Goal: Transaction & Acquisition: Purchase product/service

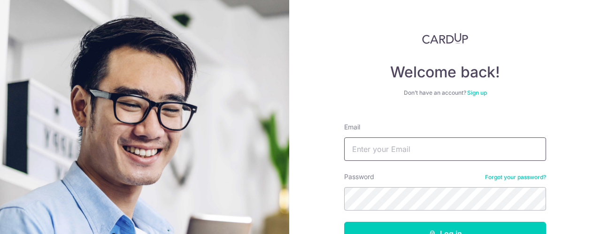
type input "[EMAIL_ADDRESS][DOMAIN_NAME]"
click at [344, 222] on button "Log in" at bounding box center [445, 233] width 202 height 23
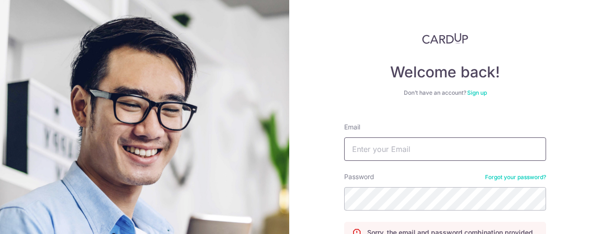
click at [387, 150] on input "Email" at bounding box center [445, 149] width 202 height 23
type input "[EMAIL_ADDRESS][DOMAIN_NAME]"
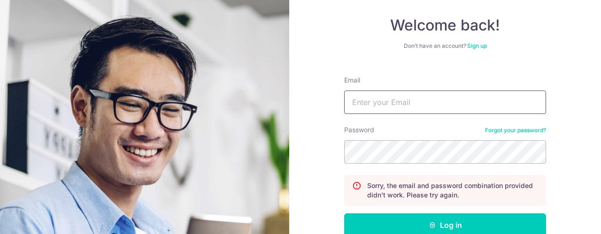
click at [388, 94] on input "Email" at bounding box center [445, 102] width 202 height 23
type input "soh.yuting@gmail.com"
click at [344, 214] on button "Log in" at bounding box center [445, 225] width 202 height 23
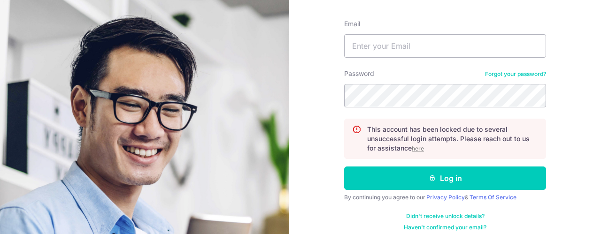
scroll to position [111, 0]
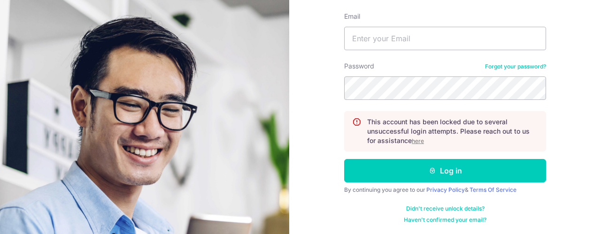
click at [416, 141] on u "here" at bounding box center [418, 141] width 12 height 7
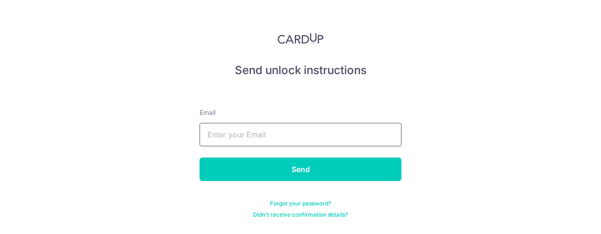
click at [358, 140] on input "text" at bounding box center [301, 134] width 202 height 23
type input "[EMAIL_ADDRESS][DOMAIN_NAME]"
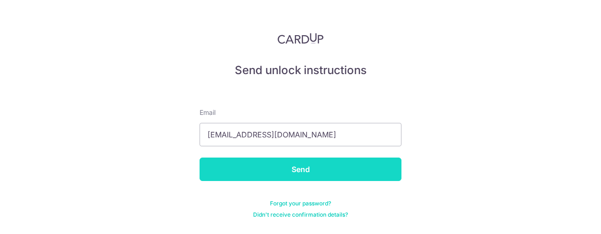
click at [324, 172] on input "Send" at bounding box center [301, 169] width 202 height 23
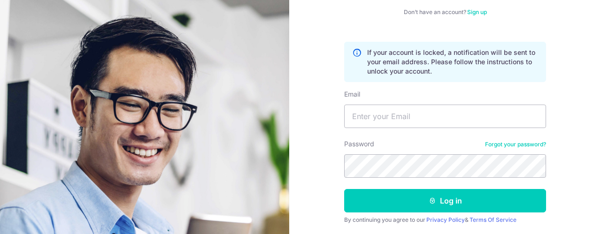
scroll to position [94, 0]
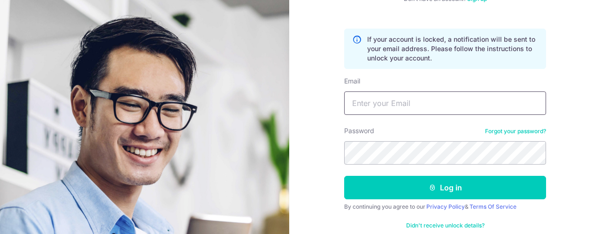
click at [454, 109] on input "Email" at bounding box center [445, 103] width 202 height 23
type input "[EMAIL_ADDRESS][DOMAIN_NAME]"
click at [344, 176] on button "Log in" at bounding box center [445, 187] width 202 height 23
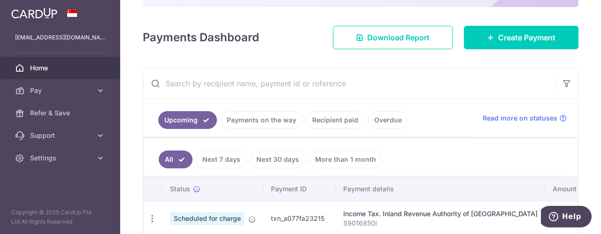
scroll to position [69, 0]
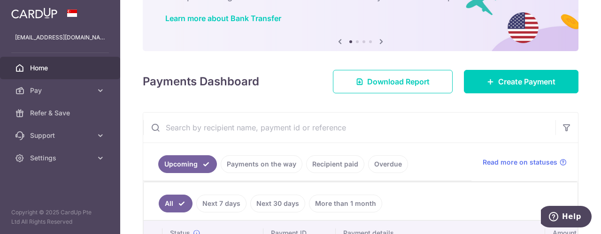
click at [335, 162] on link "Recipient paid" at bounding box center [335, 164] width 58 height 18
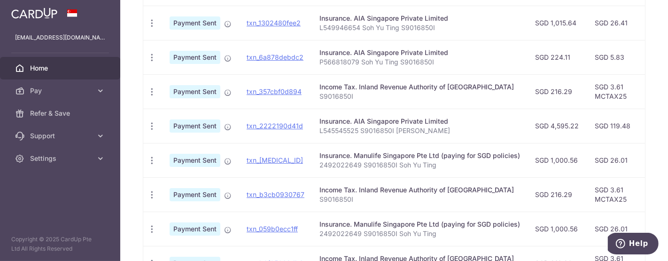
scroll to position [323, 0]
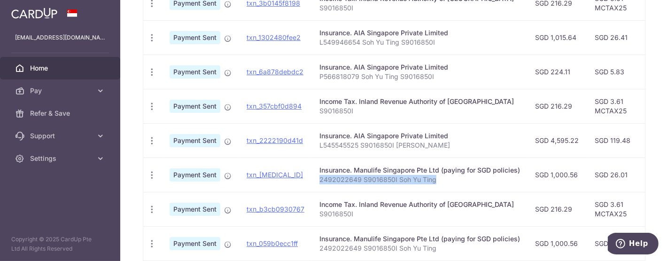
drag, startPoint x: 318, startPoint y: 178, endPoint x: 435, endPoint y: 179, distance: 116.9
click at [435, 179] on p "2492022649 S9016850I Soh Yu Ting" at bounding box center [419, 179] width 200 height 9
copy p "2492022649 S9016850I Soh Yu Ting"
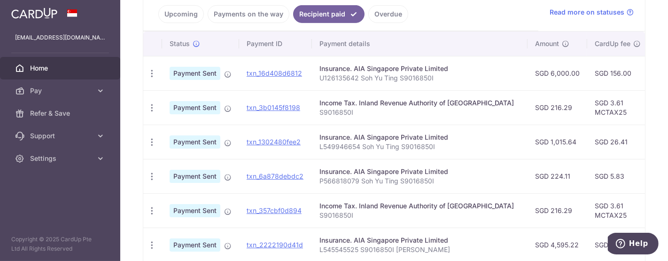
scroll to position [63, 0]
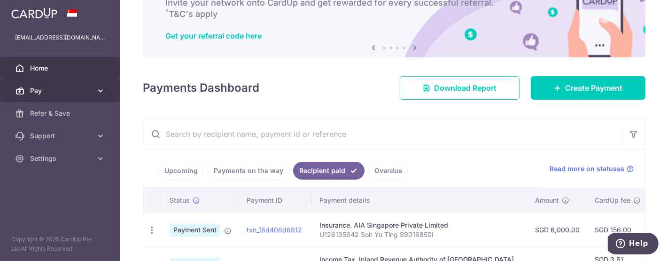
click at [78, 92] on span "Pay" at bounding box center [61, 90] width 62 height 9
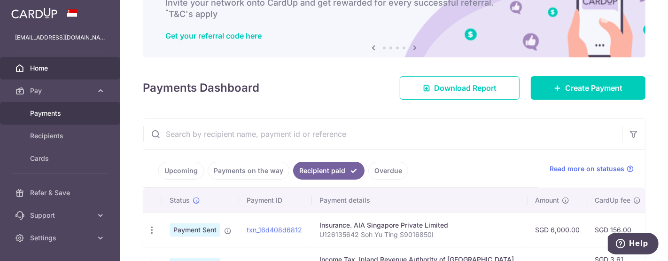
click at [54, 117] on span "Payments" at bounding box center [61, 112] width 62 height 9
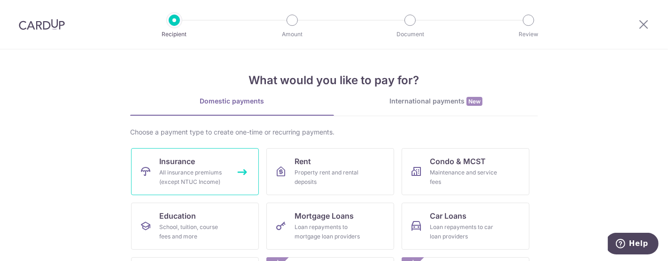
scroll to position [52, 0]
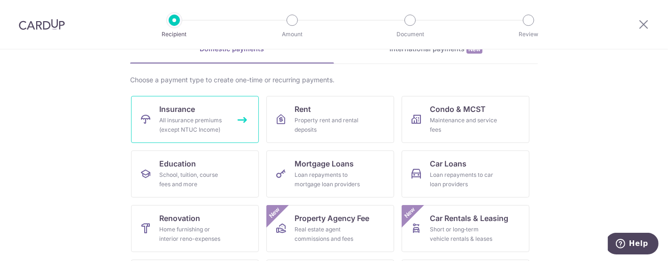
click at [211, 127] on div "All insurance premiums (except NTUC Income)" at bounding box center [193, 124] width 68 height 19
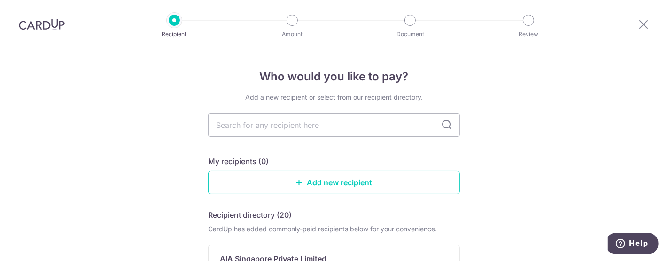
scroll to position [52, 0]
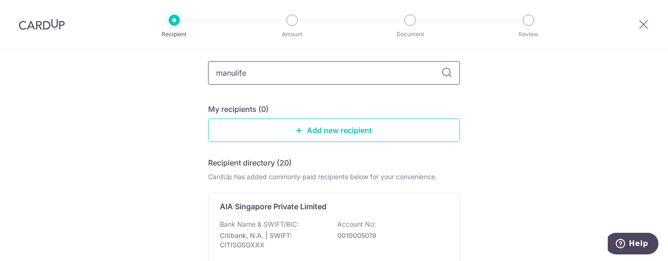
type input "manulife"
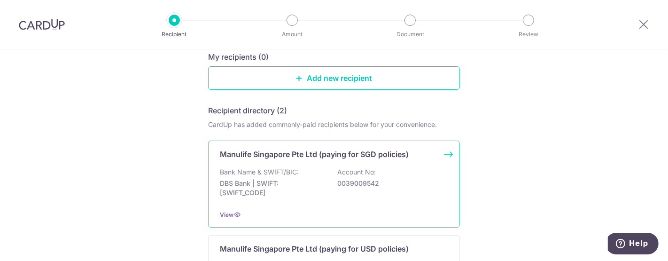
scroll to position [156, 0]
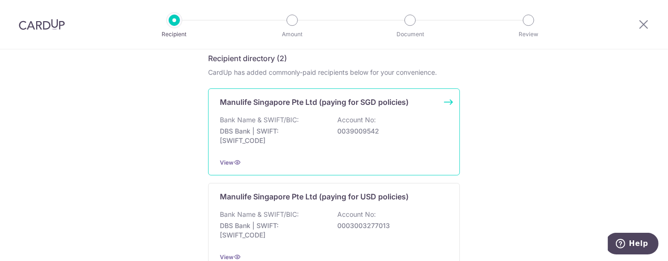
click at [373, 125] on div "Bank Name & SWIFT/BIC: DBS Bank | SWIFT: [SWIFT_CODE] Account No: 0039009542" at bounding box center [334, 132] width 228 height 35
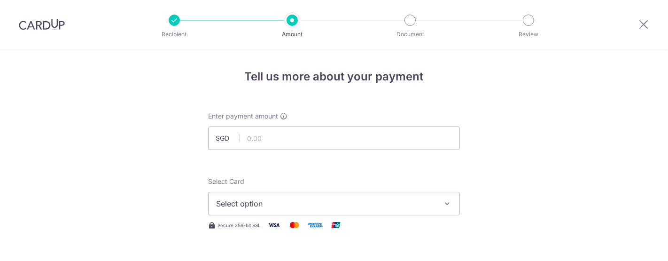
scroll to position [52, 0]
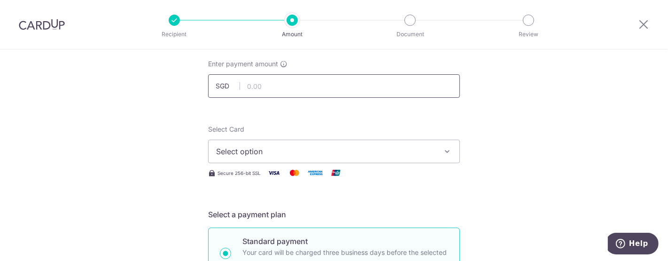
click at [311, 84] on input "text" at bounding box center [334, 85] width 252 height 23
type input "1,000.56"
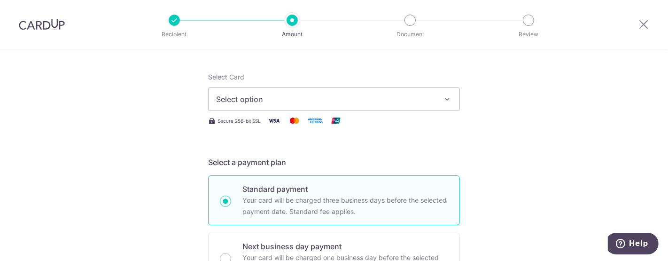
click at [418, 92] on button "Select option" at bounding box center [334, 98] width 252 height 23
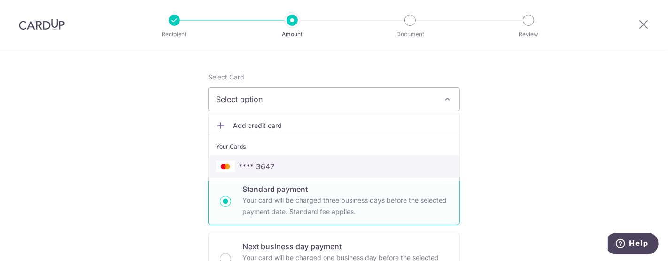
click at [312, 162] on span "**** 3647" at bounding box center [334, 166] width 236 height 11
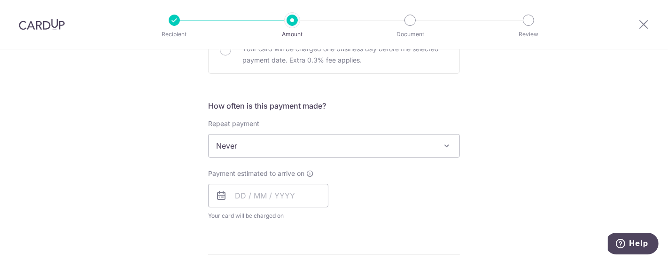
scroll to position [365, 0]
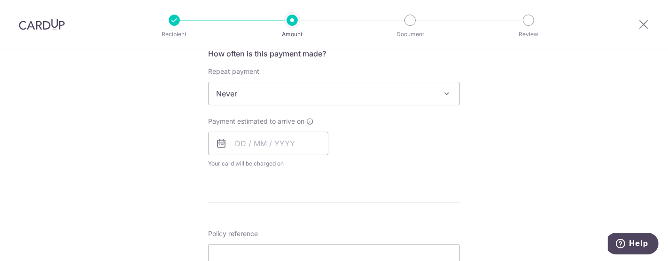
click at [448, 87] on span "Never" at bounding box center [334, 93] width 252 height 23
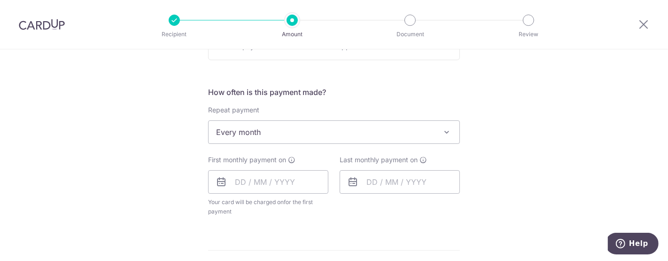
scroll to position [313, 0]
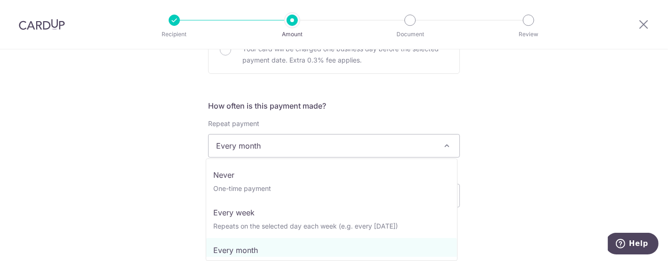
click at [416, 138] on span "Every month" at bounding box center [333, 145] width 251 height 23
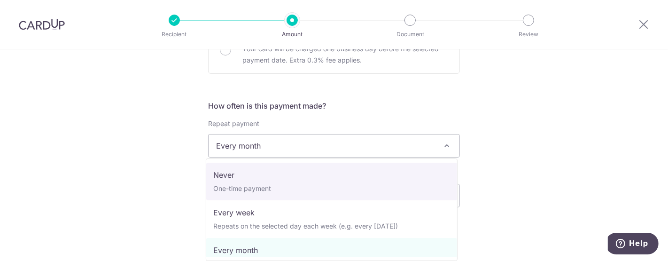
select select "1"
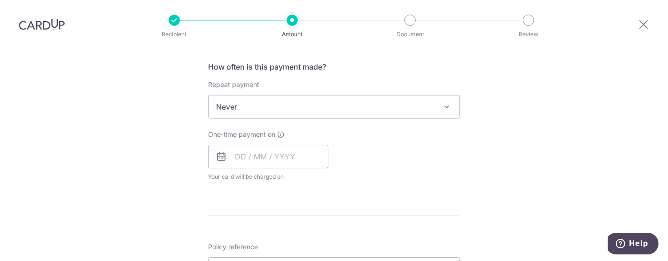
scroll to position [365, 0]
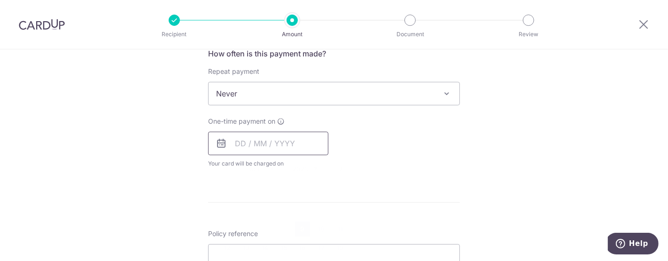
click at [295, 146] on input "text" at bounding box center [268, 142] width 120 height 23
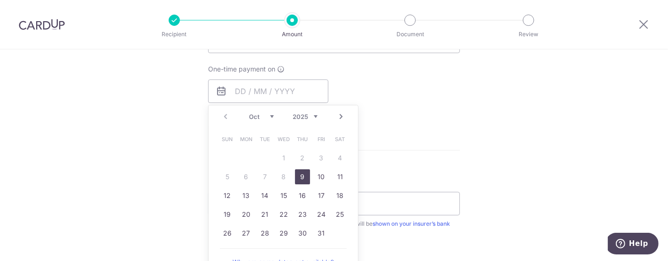
click at [301, 173] on link "9" at bounding box center [302, 176] width 15 height 15
type input "09/10/2025"
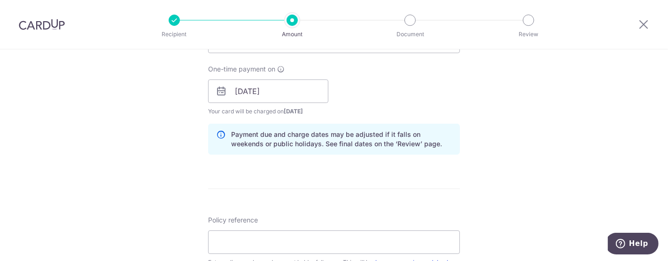
scroll to position [469, 0]
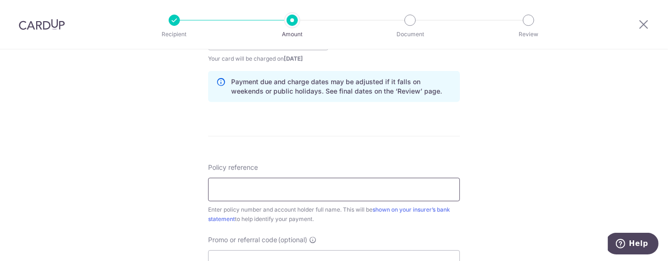
click at [315, 183] on input "Policy reference" at bounding box center [334, 188] width 252 height 23
paste input "2492022649 S9016850I Soh Yu Ting"
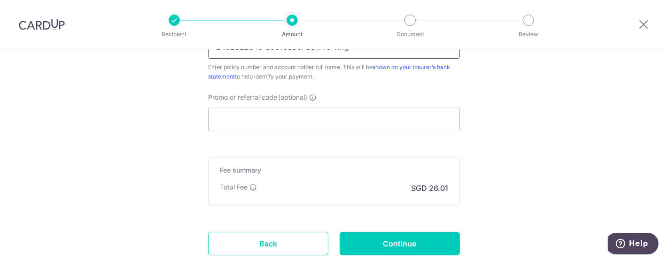
scroll to position [626, 0]
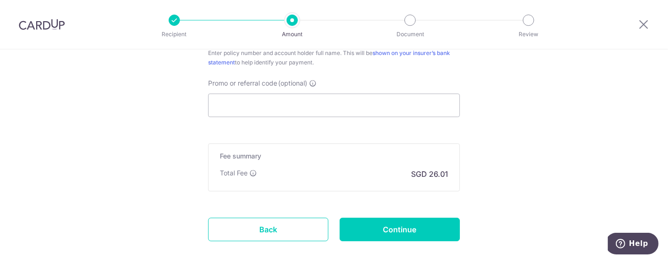
type input "2492022649 S9016850I Soh Yu Ting"
click at [288, 102] on input "Promo or referral code (optional)" at bounding box center [334, 104] width 252 height 23
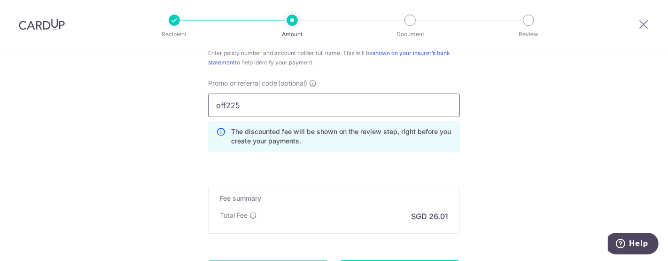
scroll to position [646, 0]
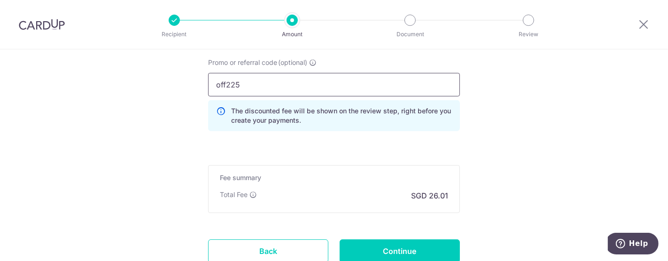
click at [223, 82] on input "off225" at bounding box center [334, 84] width 252 height 23
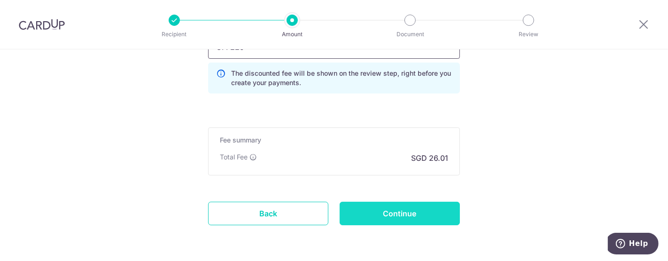
scroll to position [699, 0]
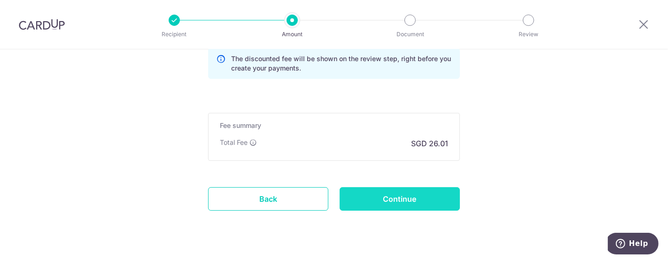
type input "OFF225"
click at [408, 199] on input "Continue" at bounding box center [399, 198] width 120 height 23
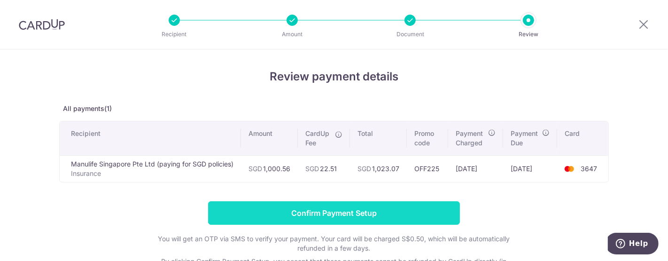
click at [339, 215] on input "Confirm Payment Setup" at bounding box center [334, 212] width 252 height 23
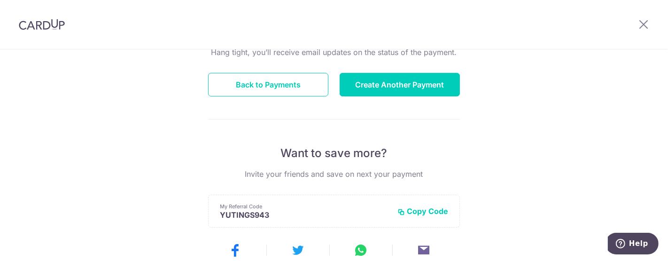
scroll to position [52, 0]
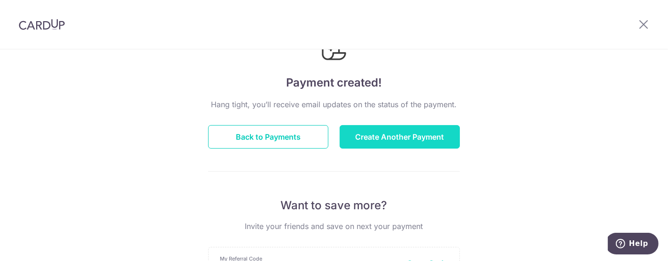
click at [403, 135] on button "Create Another Payment" at bounding box center [399, 136] width 120 height 23
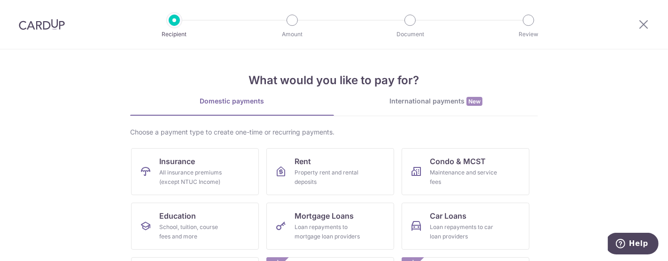
scroll to position [52, 0]
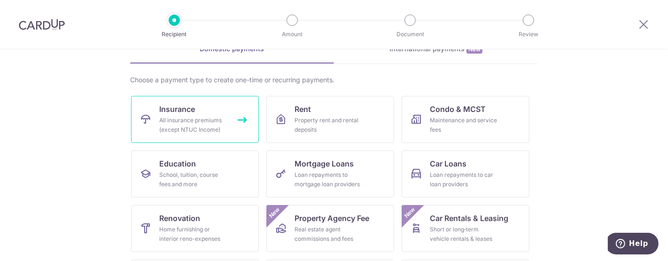
click at [202, 129] on div "All insurance premiums (except NTUC Income)" at bounding box center [193, 124] width 68 height 19
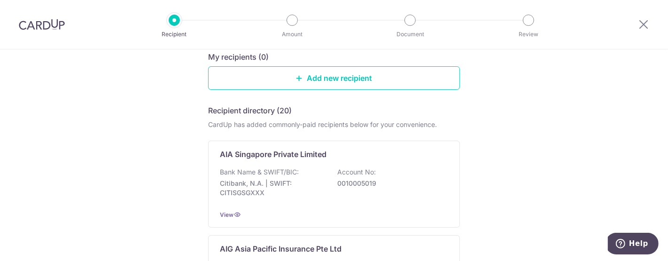
scroll to position [71, 0]
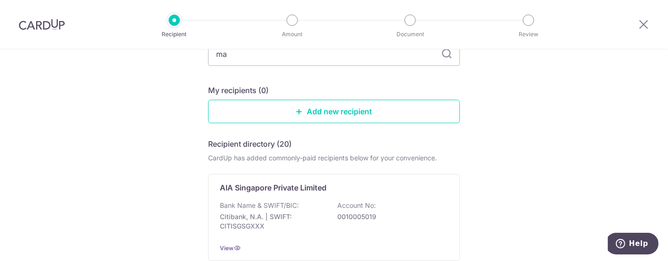
type input "mau"
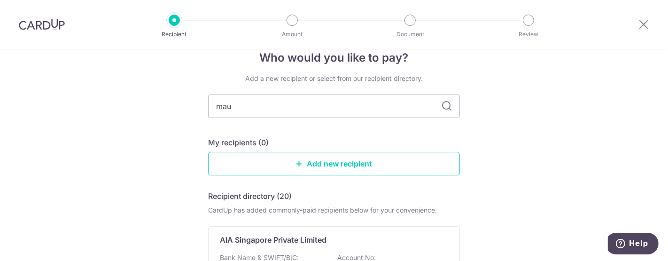
scroll to position [0, 0]
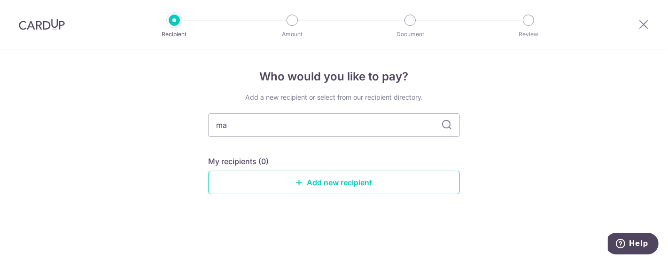
type input "man"
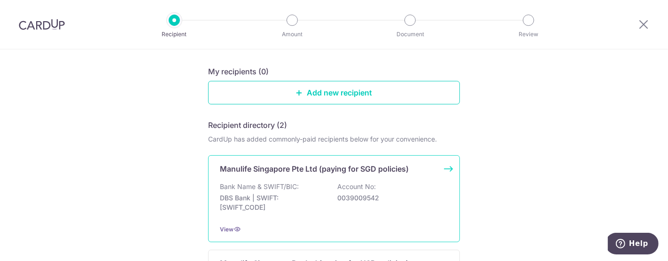
scroll to position [104, 0]
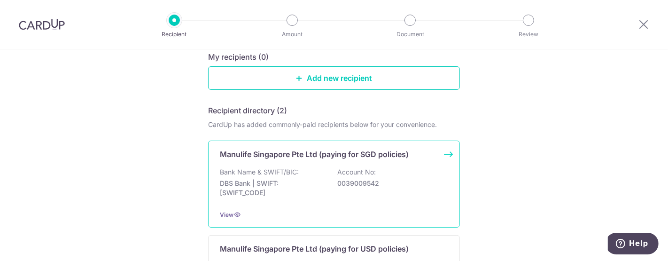
click at [301, 179] on p "DBS Bank | SWIFT: [SWIFT_CODE]" at bounding box center [272, 187] width 105 height 19
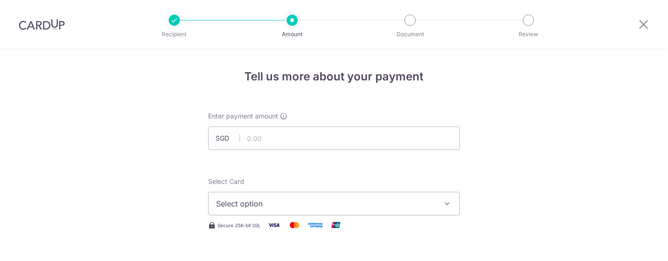
scroll to position [52, 0]
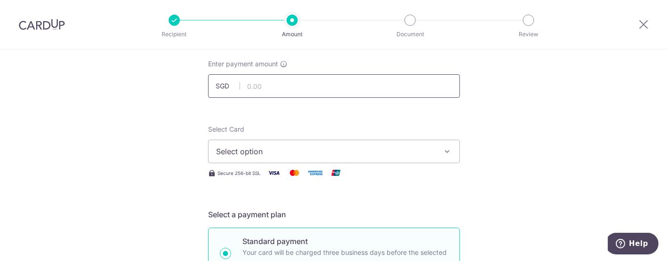
click at [281, 87] on input "text" at bounding box center [334, 85] width 252 height 23
type input "1,000.56"
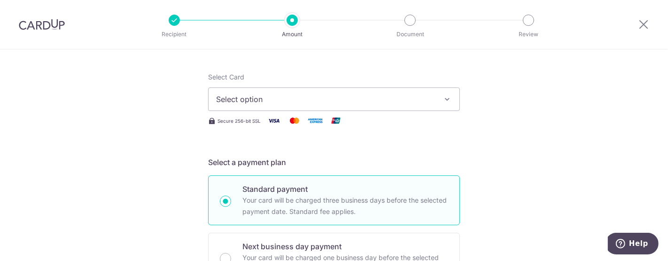
click at [320, 92] on button "Select option" at bounding box center [334, 98] width 252 height 23
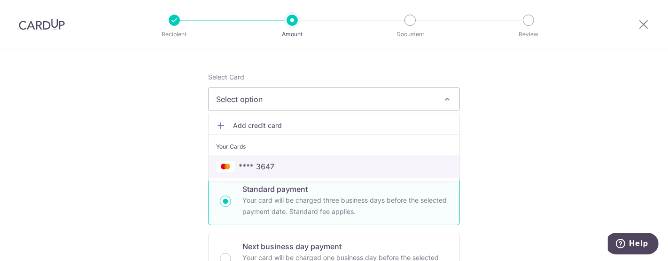
click at [268, 165] on span "**** 3647" at bounding box center [256, 166] width 36 height 11
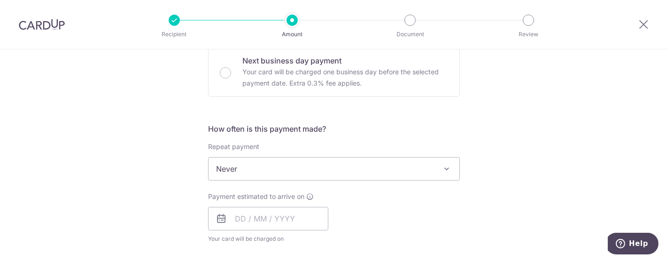
scroll to position [313, 0]
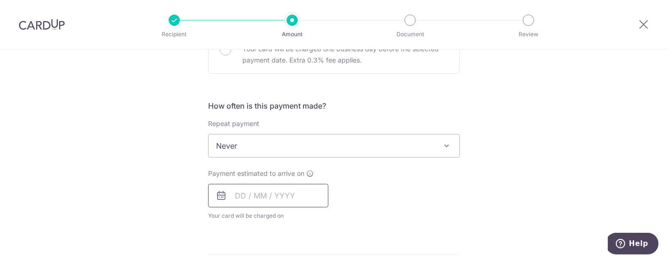
click at [278, 196] on input "text" at bounding box center [268, 195] width 120 height 23
click at [148, 161] on div "Tell us more about your payment Enter payment amount SGD 1,000.56 1000.56 Selec…" at bounding box center [334, 161] width 668 height 849
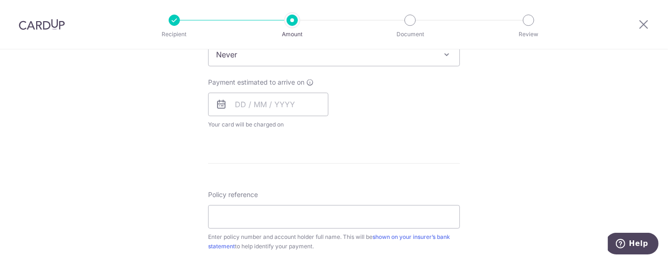
scroll to position [417, 0]
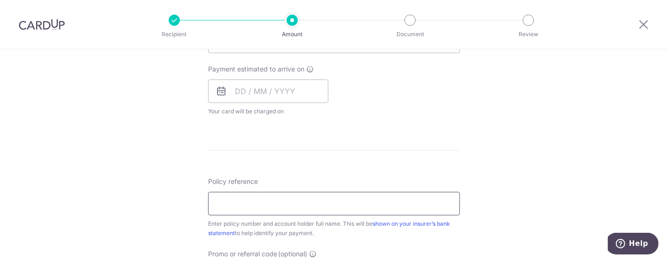
click at [240, 202] on input "Policy reference" at bounding box center [334, 203] width 252 height 23
paste input "2492022649 S9016850I Soh Yu Ting"
type input "2492022649 S9016850I Soh Yu Ting"
click at [275, 94] on input "text" at bounding box center [268, 90] width 120 height 23
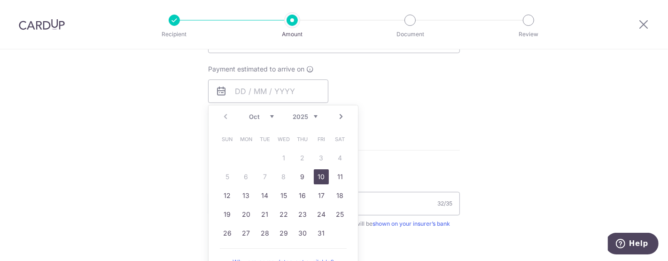
click at [319, 172] on link "10" at bounding box center [321, 176] width 15 height 15
type input "10/10/2025"
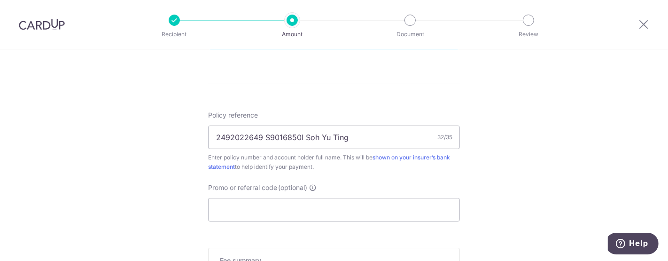
scroll to position [574, 0]
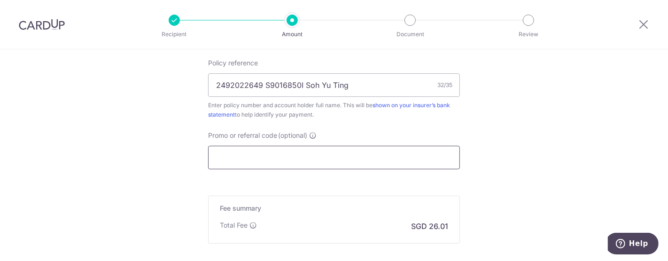
click at [293, 159] on input "Promo or referral code (optional)" at bounding box center [334, 157] width 252 height 23
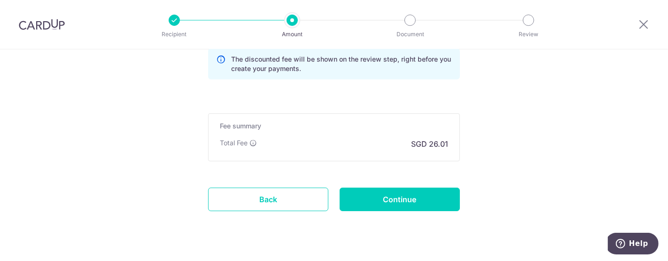
scroll to position [716, 0]
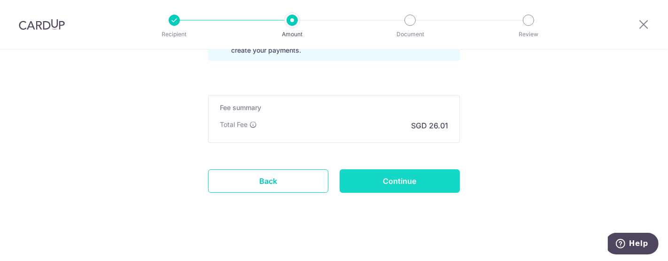
type input "OFF225"
click at [386, 182] on input "Continue" at bounding box center [399, 180] width 120 height 23
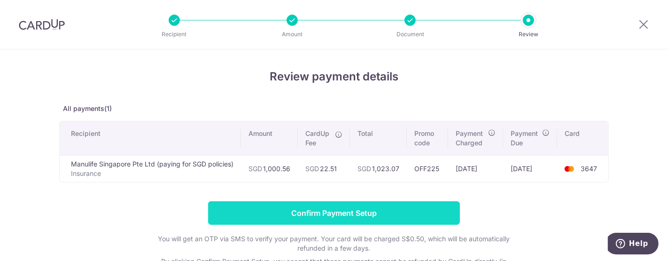
click at [392, 213] on input "Confirm Payment Setup" at bounding box center [334, 212] width 252 height 23
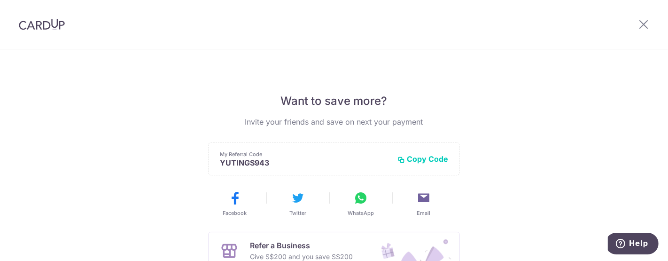
scroll to position [52, 0]
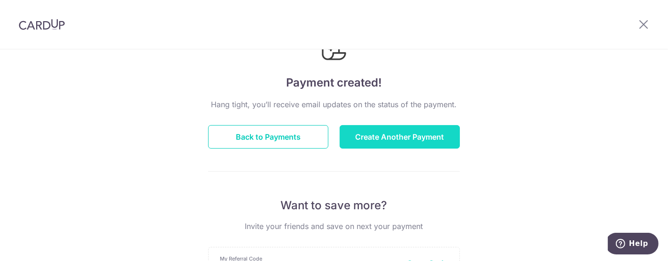
click at [413, 138] on button "Create Another Payment" at bounding box center [399, 136] width 120 height 23
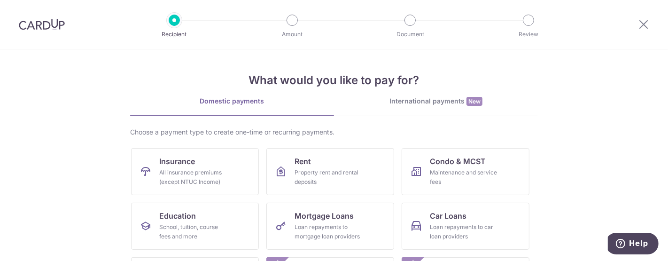
scroll to position [52, 0]
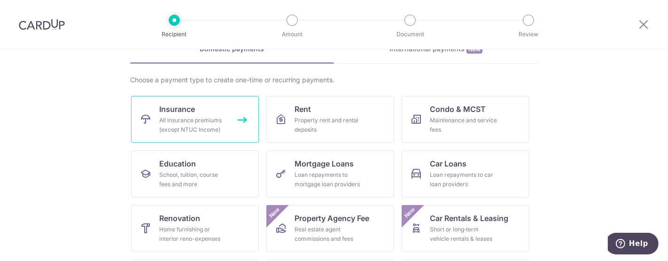
click at [197, 124] on div "All insurance premiums (except NTUC Income)" at bounding box center [193, 124] width 68 height 19
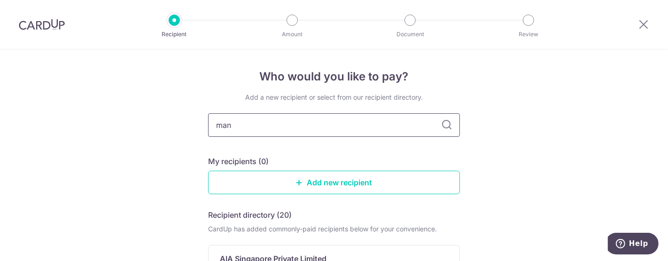
type input "manu"
click at [312, 128] on input "manu" at bounding box center [334, 124] width 252 height 23
type input "manulife"
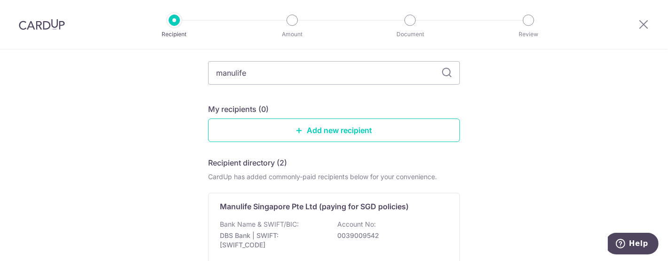
click at [443, 76] on icon at bounding box center [446, 72] width 11 height 11
click at [306, 222] on div "Bank Name & SWIFT/BIC: DBS Bank | SWIFT: [SWIFT_CODE] Account No: 0039009542" at bounding box center [334, 236] width 228 height 35
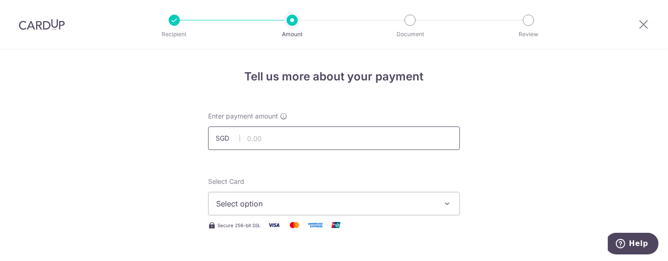
click at [299, 137] on input "text" at bounding box center [334, 137] width 252 height 23
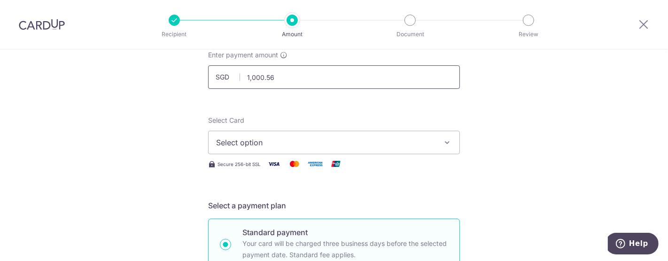
scroll to position [104, 0]
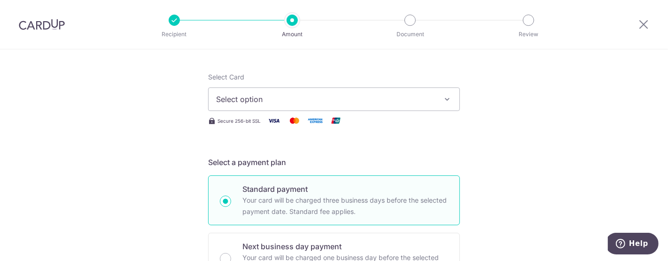
type input "1,000.56"
click at [297, 92] on button "Select option" at bounding box center [334, 98] width 252 height 23
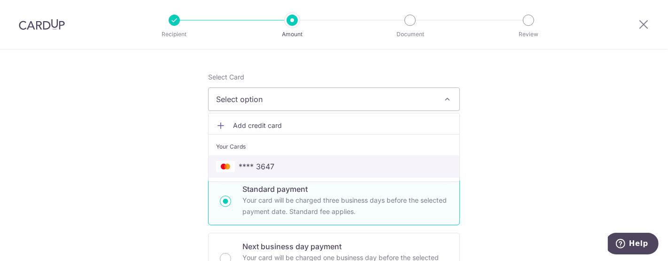
click at [286, 161] on span "**** 3647" at bounding box center [334, 166] width 236 height 11
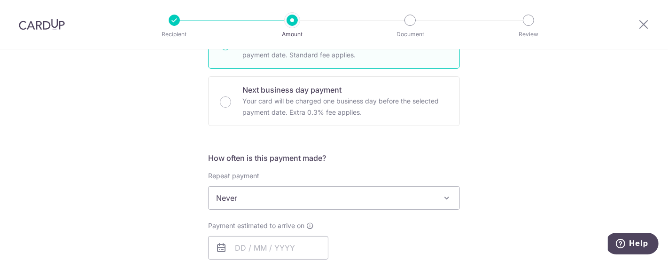
scroll to position [365, 0]
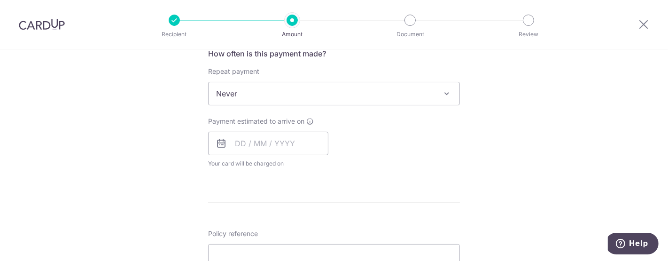
click at [304, 91] on span "Never" at bounding box center [333, 93] width 251 height 23
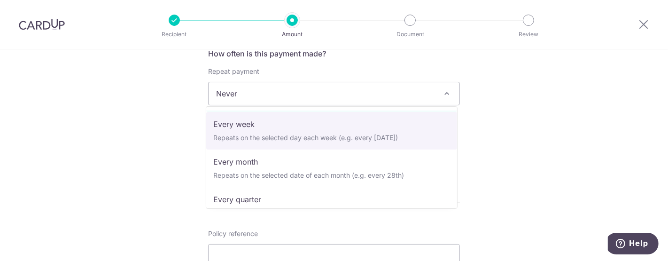
scroll to position [52, 0]
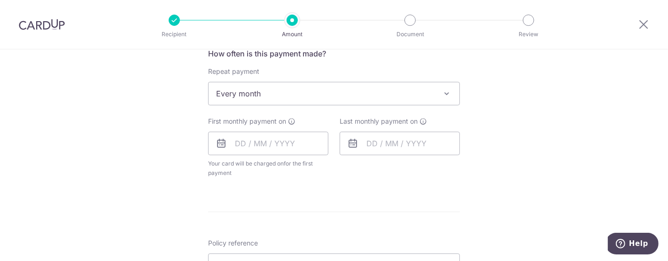
select select "3"
click at [238, 146] on input "text" at bounding box center [268, 142] width 120 height 23
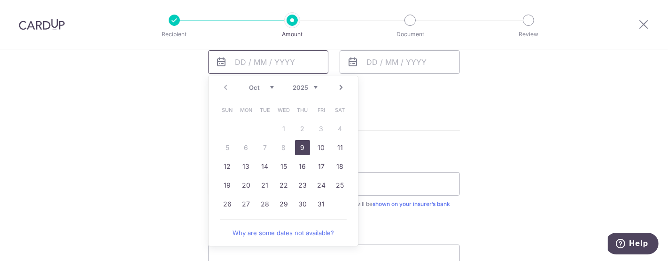
scroll to position [469, 0]
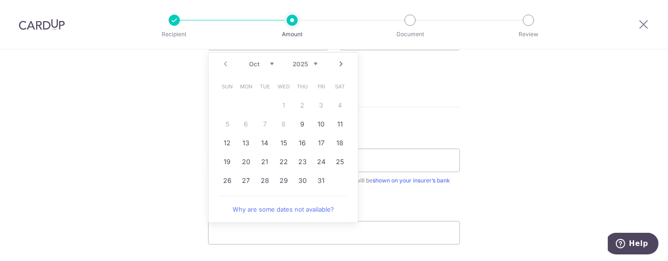
click at [171, 112] on div "Tell us more about your payment Enter payment amount SGD 1,000.56 1000.56 Selec…" at bounding box center [334, 9] width 668 height 859
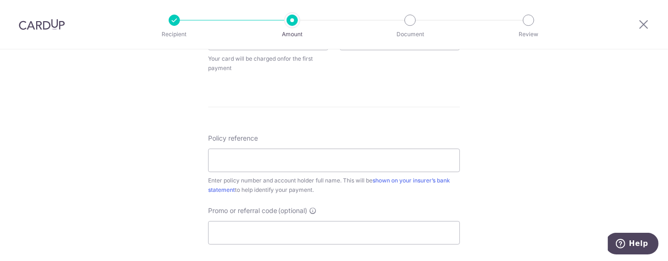
scroll to position [417, 0]
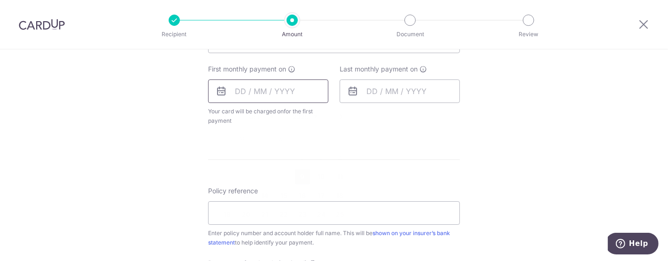
click at [292, 91] on input "text" at bounding box center [268, 90] width 120 height 23
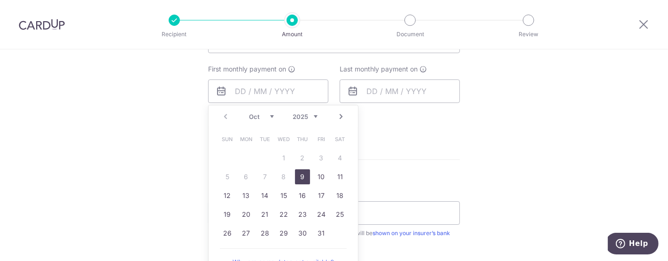
click at [338, 118] on link "Next" at bounding box center [340, 116] width 11 height 11
click at [336, 154] on link "1" at bounding box center [339, 157] width 15 height 15
type input "[DATE]"
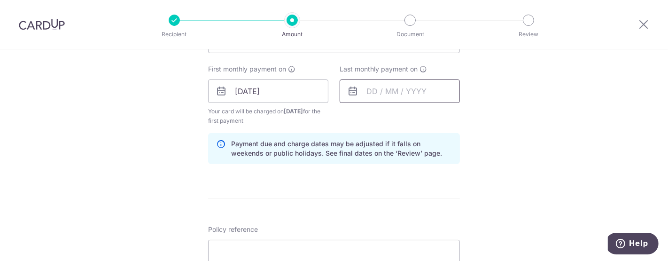
click at [403, 86] on input "text" at bounding box center [399, 90] width 120 height 23
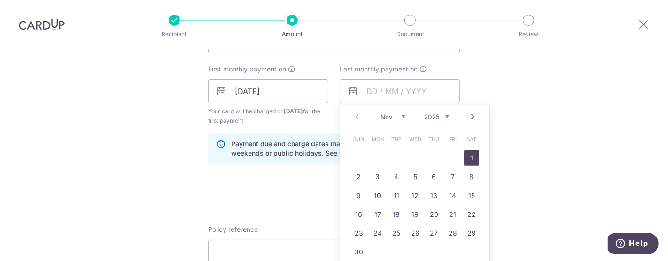
click at [474, 115] on link "Next" at bounding box center [472, 116] width 11 height 11
click at [470, 116] on link "Next" at bounding box center [472, 116] width 11 height 11
click at [434, 158] on link "1" at bounding box center [433, 157] width 15 height 15
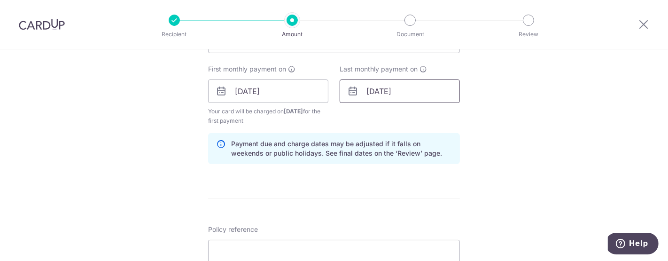
click at [403, 90] on input "[DATE]" at bounding box center [399, 90] width 120 height 23
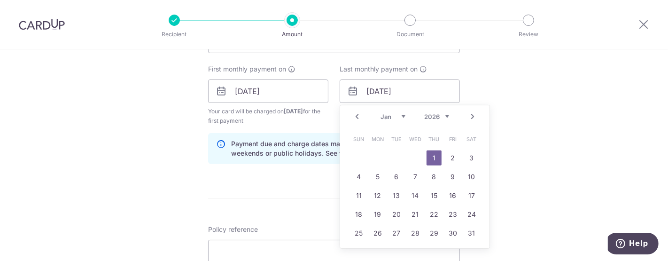
click at [469, 116] on link "Next" at bounding box center [472, 116] width 11 height 11
click at [355, 157] on link "1" at bounding box center [358, 157] width 15 height 15
type input "[DATE]"
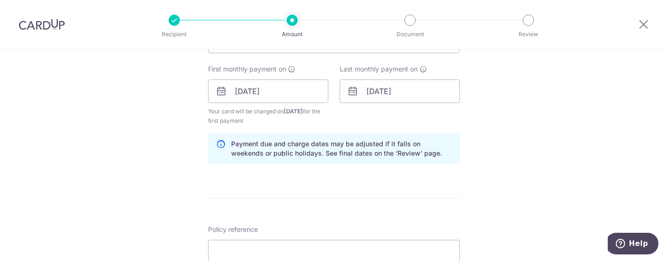
scroll to position [469, 0]
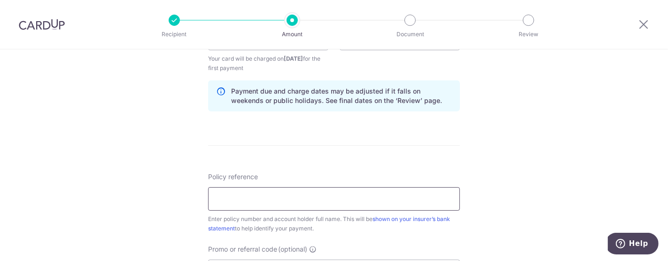
click at [321, 195] on input "Policy reference" at bounding box center [334, 198] width 252 height 23
paste input "2492022649 S9016850I Soh Yu Ting"
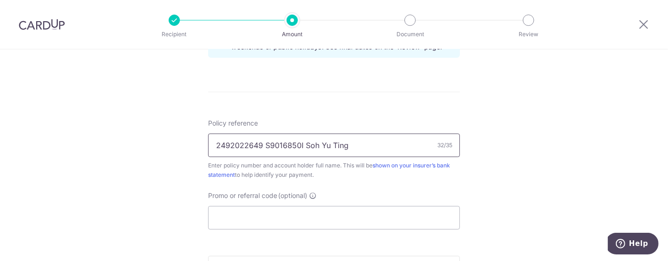
scroll to position [574, 0]
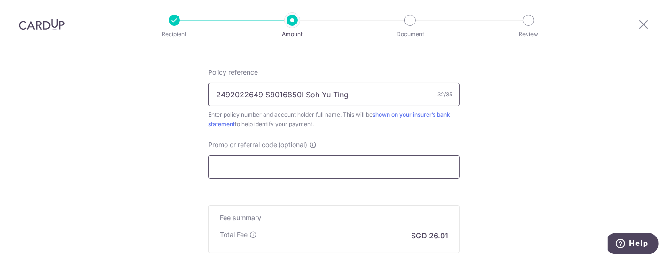
type input "2492022649 S9016850I Soh Yu Ting"
click at [292, 166] on input "Promo or referral code (optional)" at bounding box center [334, 166] width 252 height 23
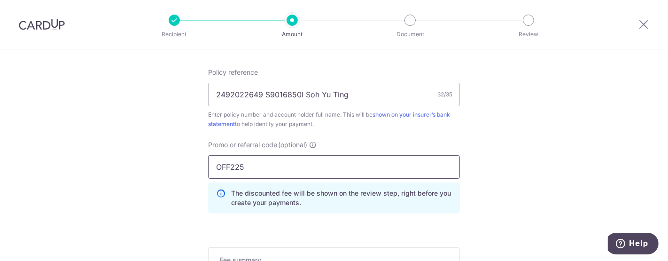
type input "OFF225"
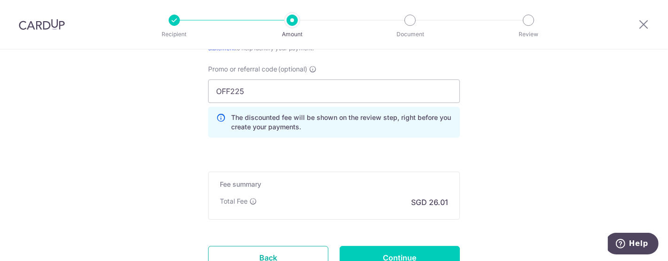
scroll to position [674, 0]
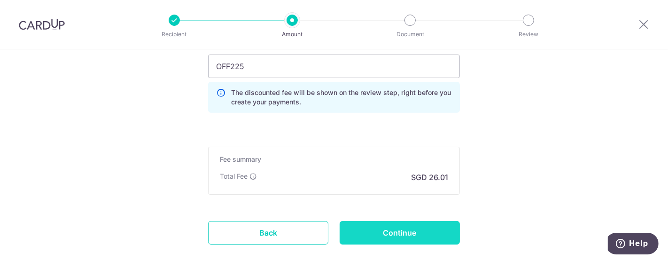
click at [415, 226] on input "Continue" at bounding box center [399, 232] width 120 height 23
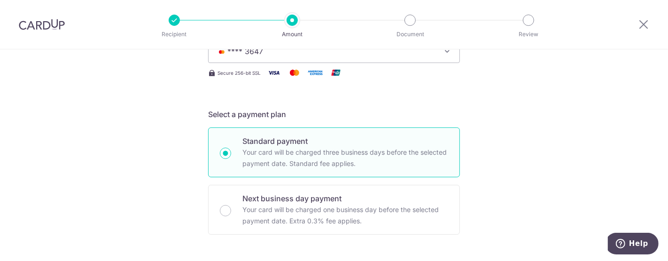
scroll to position [124, 0]
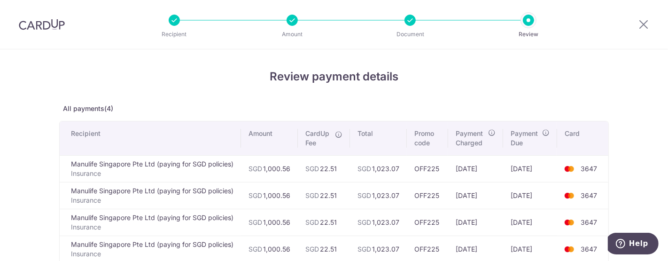
scroll to position [52, 0]
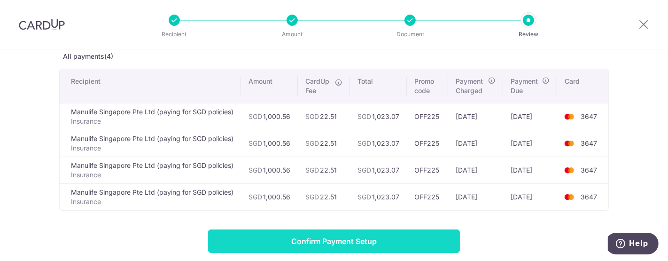
click at [319, 242] on input "Confirm Payment Setup" at bounding box center [334, 240] width 252 height 23
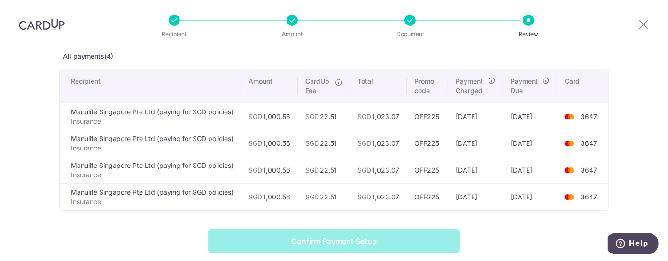
scroll to position [158, 0]
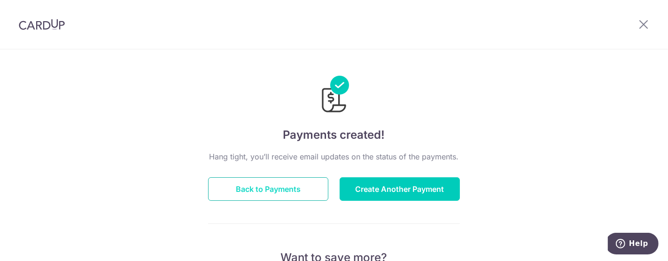
click at [277, 189] on button "Back to Payments" at bounding box center [268, 188] width 120 height 23
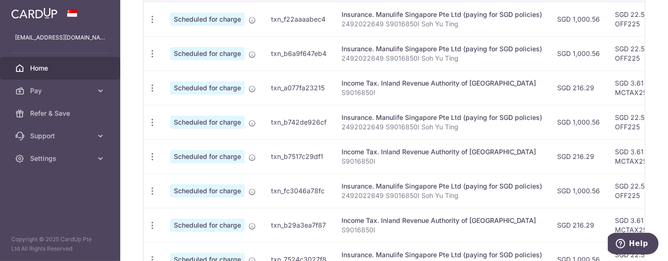
scroll to position [365, 0]
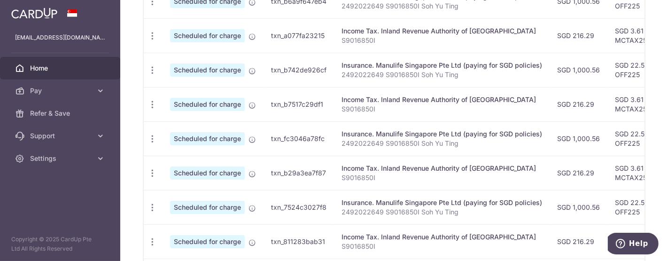
drag, startPoint x: 529, startPoint y: 36, endPoint x: 445, endPoint y: 38, distance: 83.6
click at [445, 38] on p "S9016850I" at bounding box center [441, 40] width 200 height 9
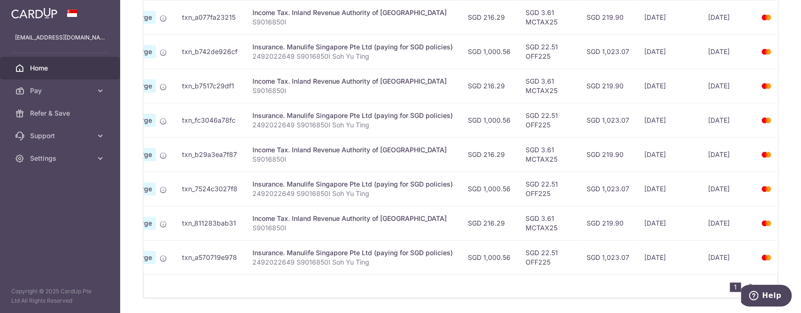
scroll to position [418, 0]
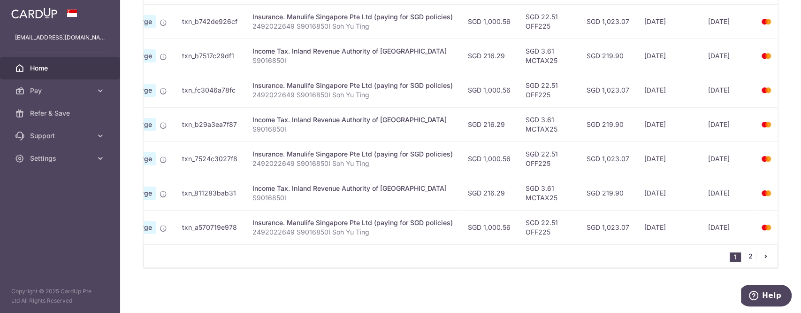
click at [667, 256] on link "2" at bounding box center [750, 255] width 11 height 11
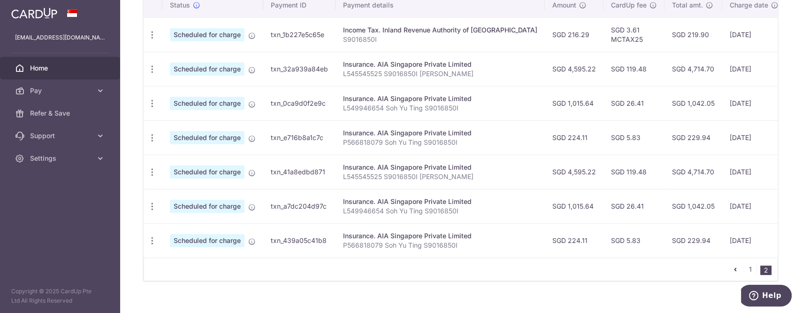
scroll to position [315, 0]
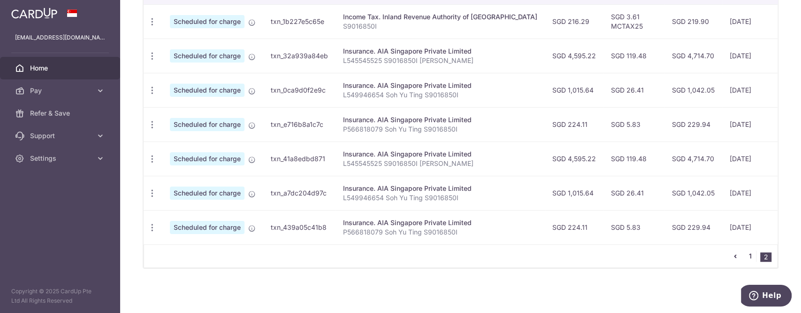
click at [667, 256] on link "1" at bounding box center [750, 255] width 11 height 11
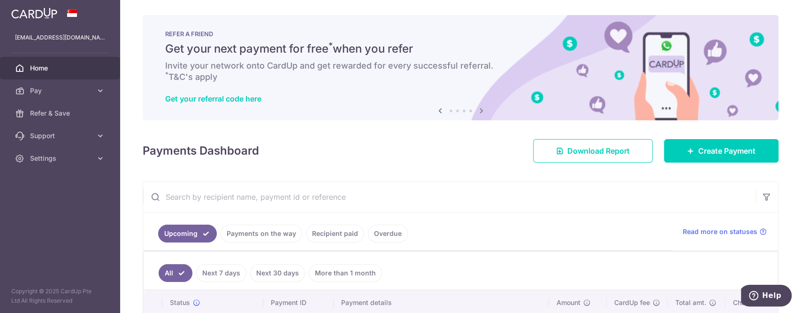
scroll to position [62, 0]
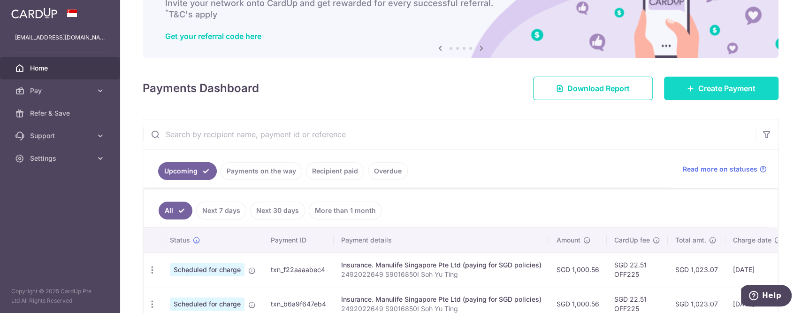
click at [667, 87] on span "Create Payment" at bounding box center [727, 88] width 57 height 11
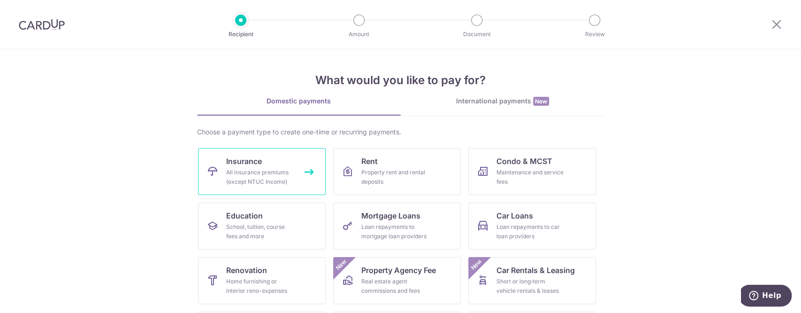
click at [287, 168] on div "All insurance premiums (except NTUC Income)" at bounding box center [260, 177] width 68 height 19
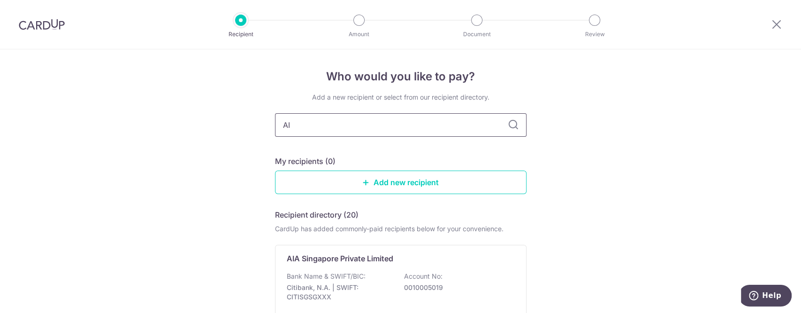
type input "AIA"
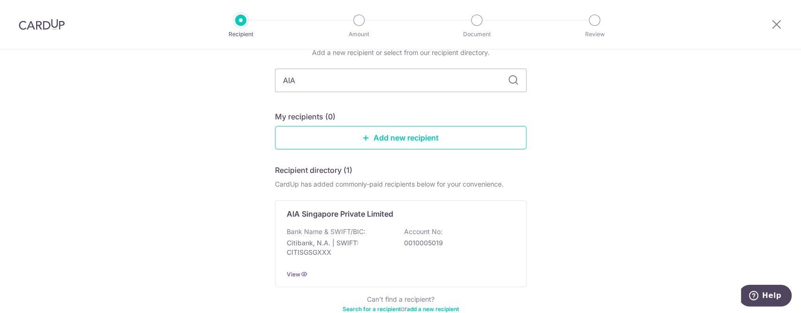
scroll to position [62, 0]
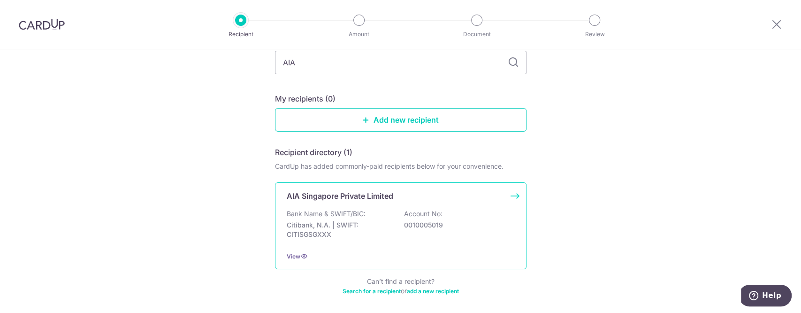
click at [395, 212] on div "Bank Name & SWIFT/BIC: Citibank, N.A. | SWIFT: CITISGSGXXX Account No: 00100050…" at bounding box center [401, 226] width 228 height 35
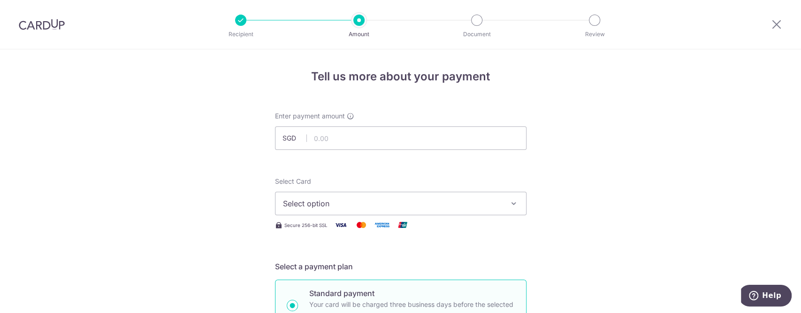
scroll to position [62, 0]
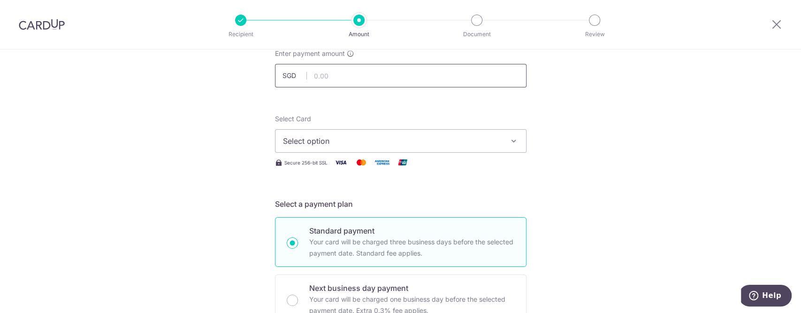
click at [346, 78] on input "text" at bounding box center [401, 75] width 252 height 23
paste input "2,543.92"
type input "2"
click at [346, 78] on input "text" at bounding box center [401, 75] width 252 height 23
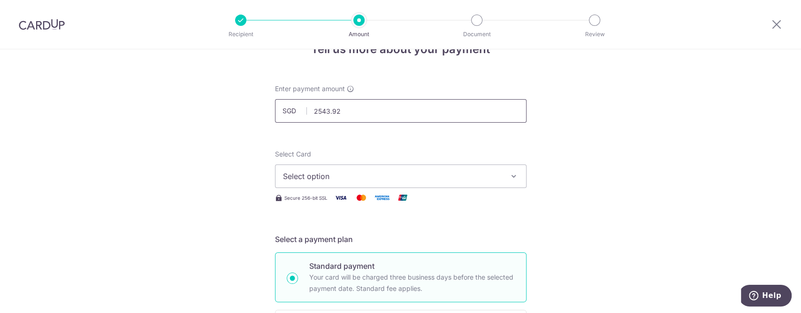
scroll to position [0, 0]
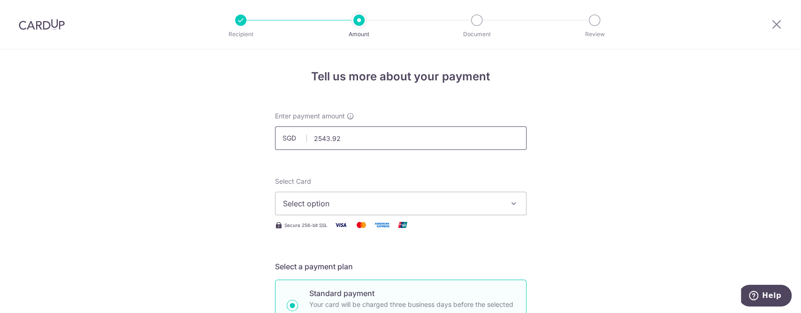
paste input "2,5"
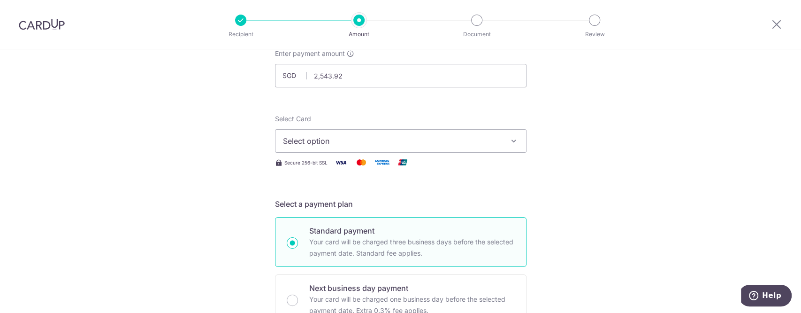
type input "2,543.92"
click at [402, 141] on span "Select option" at bounding box center [392, 140] width 219 height 11
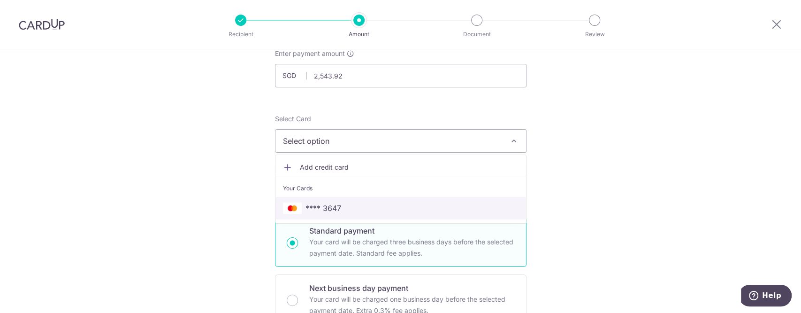
click at [368, 209] on span "**** 3647" at bounding box center [401, 207] width 236 height 11
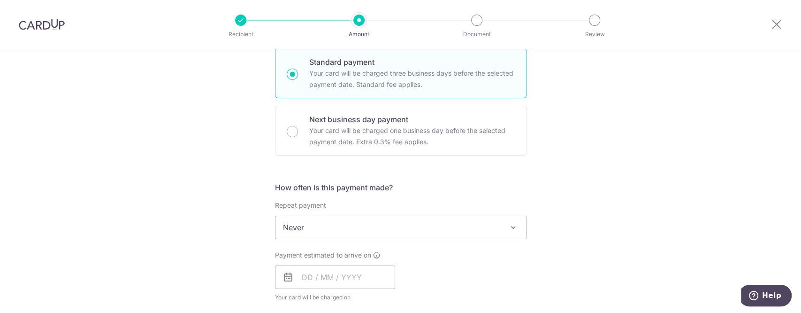
scroll to position [250, 0]
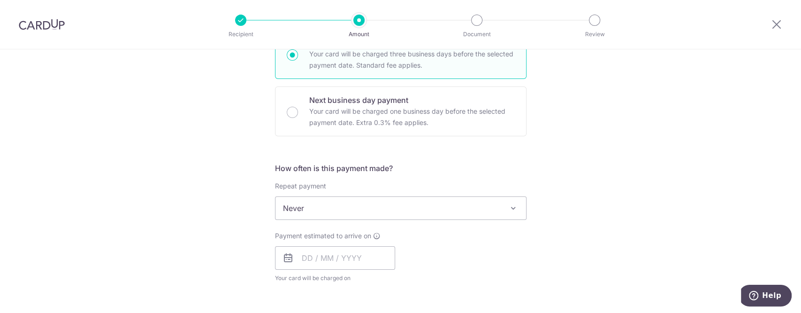
click at [442, 207] on span "Never" at bounding box center [401, 208] width 251 height 23
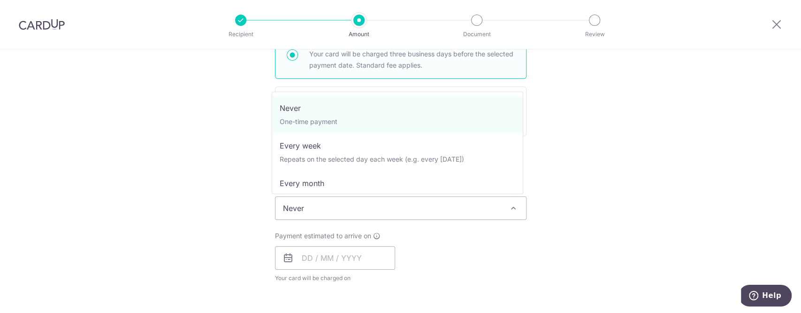
click at [634, 178] on div "Tell us more about your payment Enter payment amount SGD 2,543.92 2543.92 Selec…" at bounding box center [400, 223] width 801 height 849
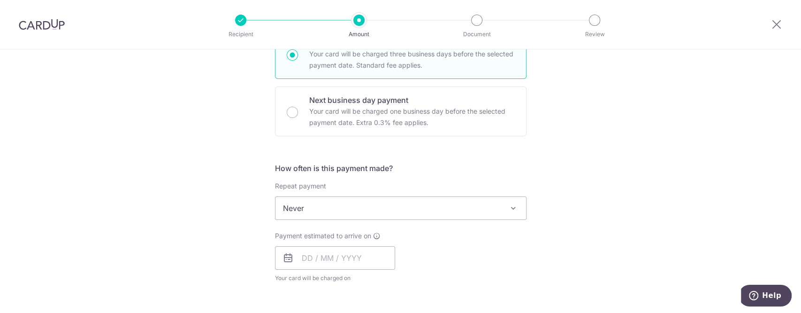
scroll to position [313, 0]
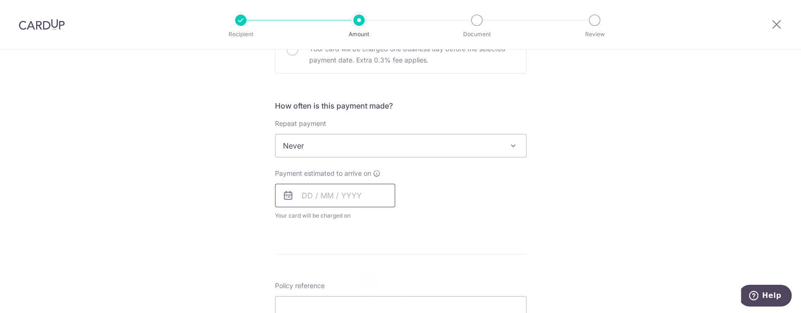
click at [356, 201] on input "text" at bounding box center [335, 195] width 120 height 23
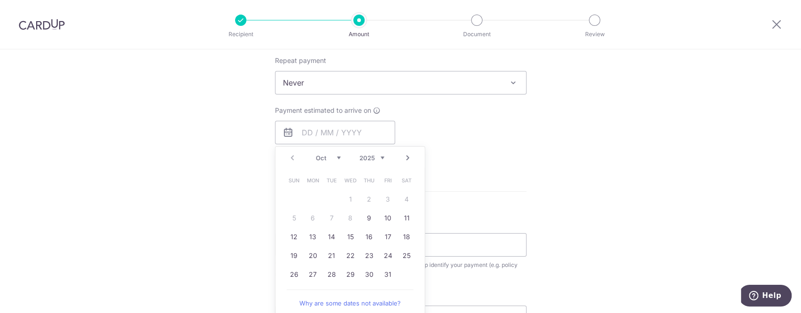
click at [374, 158] on select "2025 2026 2027 2028 2029 2030 2031 2032 2033 2034 2035" at bounding box center [372, 158] width 25 height 8
click at [360, 156] on select "2025 2026 2027 2028 2029 2030 2031 2032 2033 2034 2035" at bounding box center [372, 158] width 25 height 8
click at [316, 157] on select "Jan Feb Mar Apr May Jun [DATE] Aug Sep Oct Nov Dec" at bounding box center [328, 158] width 25 height 8
click at [389, 269] on link "30" at bounding box center [388, 274] width 15 height 15
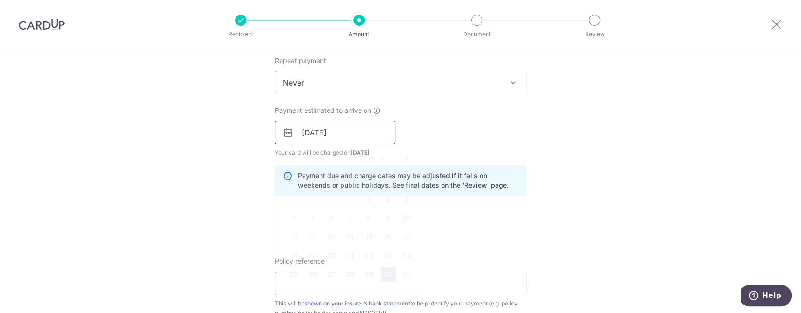
click at [354, 136] on input "[DATE]" at bounding box center [335, 132] width 120 height 23
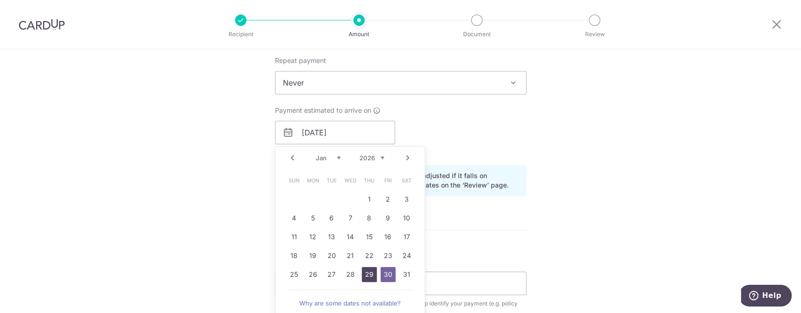
click at [365, 269] on link "29" at bounding box center [369, 274] width 15 height 15
type input "[DATE]"
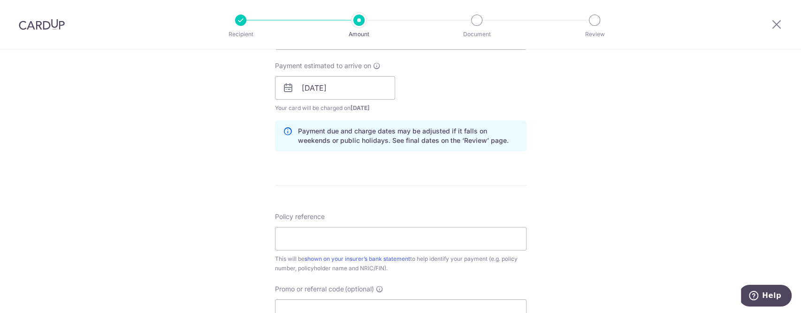
scroll to position [438, 0]
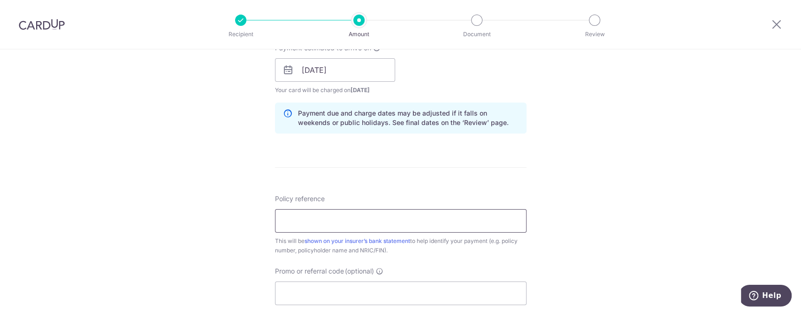
click at [378, 219] on input "Policy reference" at bounding box center [401, 220] width 252 height 23
paste input "U123968883"
type input "U123968883 Soh Yu Ting S9016850I"
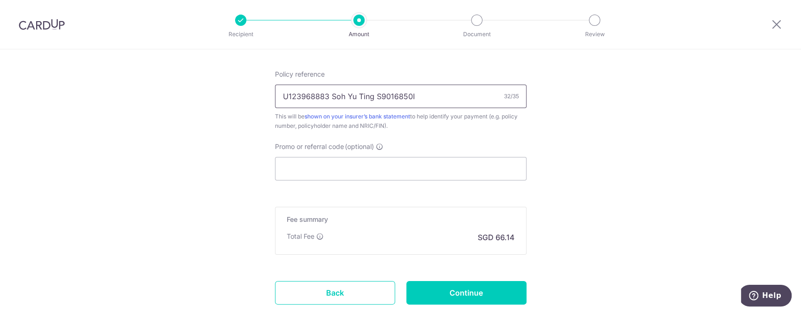
scroll to position [563, 0]
click at [421, 167] on input "Promo or referral code (optional)" at bounding box center [401, 167] width 252 height 23
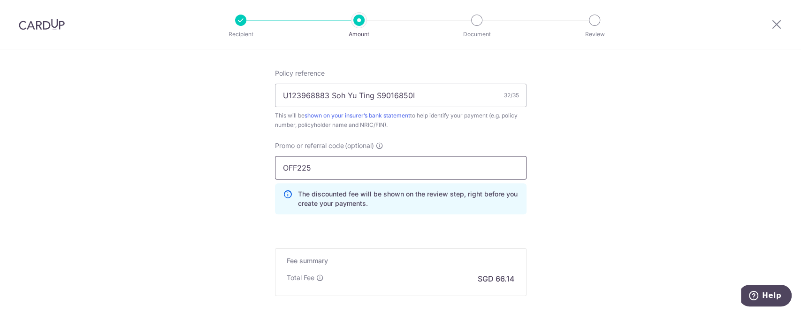
scroll to position [626, 0]
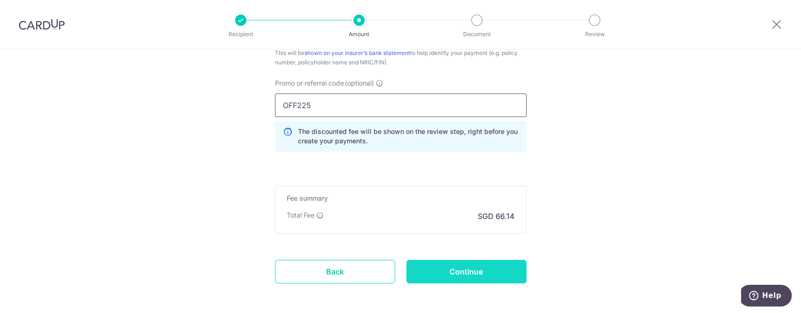
type input "OFF225"
click at [458, 270] on input "Continue" at bounding box center [467, 271] width 120 height 23
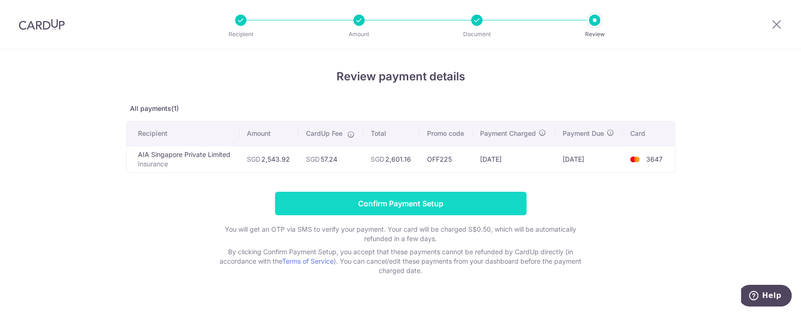
click at [478, 202] on input "Confirm Payment Setup" at bounding box center [401, 203] width 252 height 23
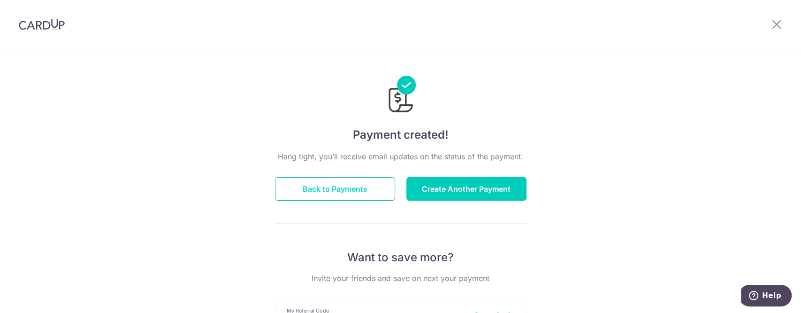
click at [353, 183] on button "Back to Payments" at bounding box center [335, 188] width 120 height 23
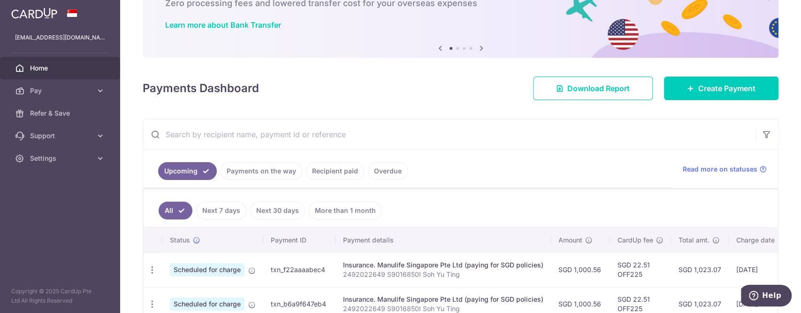
click at [332, 169] on link "Recipient paid" at bounding box center [335, 171] width 58 height 18
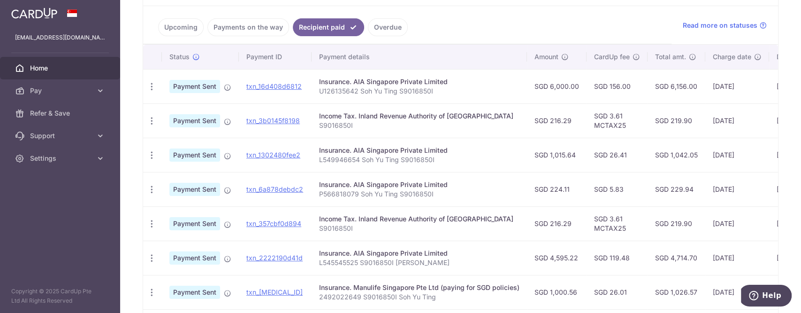
scroll to position [188, 0]
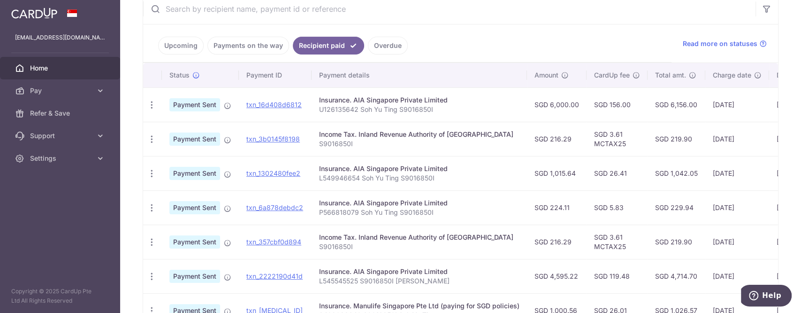
click at [183, 46] on link "Upcoming" at bounding box center [181, 46] width 46 height 18
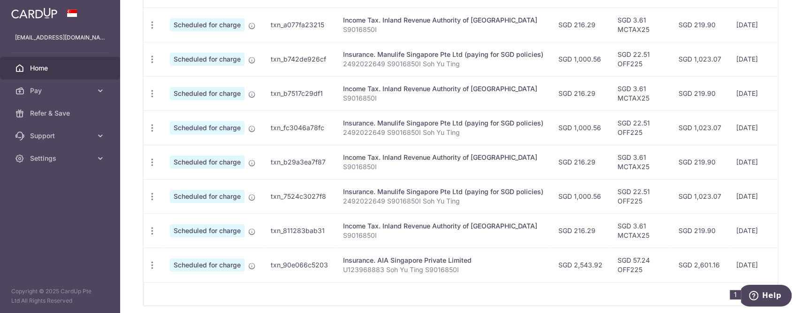
scroll to position [418, 0]
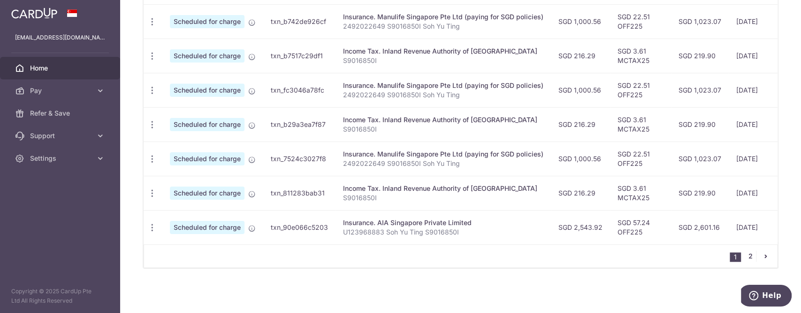
click at [746, 256] on link "2" at bounding box center [750, 255] width 11 height 11
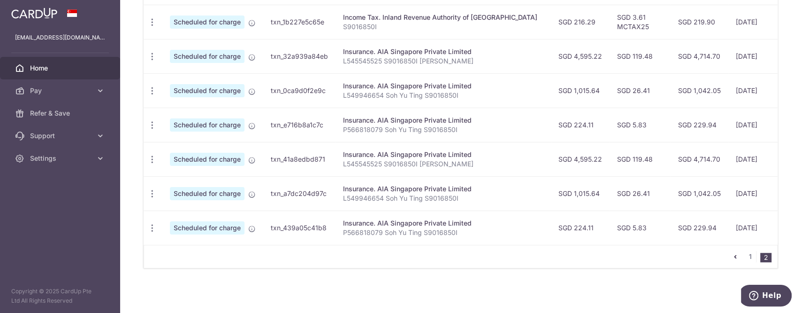
scroll to position [349, 0]
click at [103, 138] on icon at bounding box center [100, 135] width 9 height 9
click at [103, 214] on icon at bounding box center [100, 214] width 9 height 9
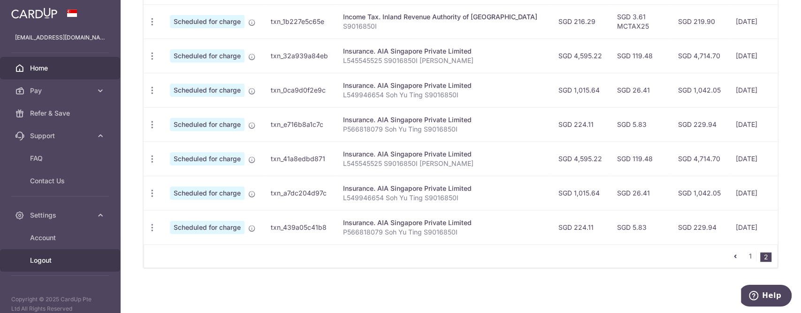
click at [47, 255] on span "Logout" at bounding box center [61, 259] width 62 height 9
